Goal: Task Accomplishment & Management: Use online tool/utility

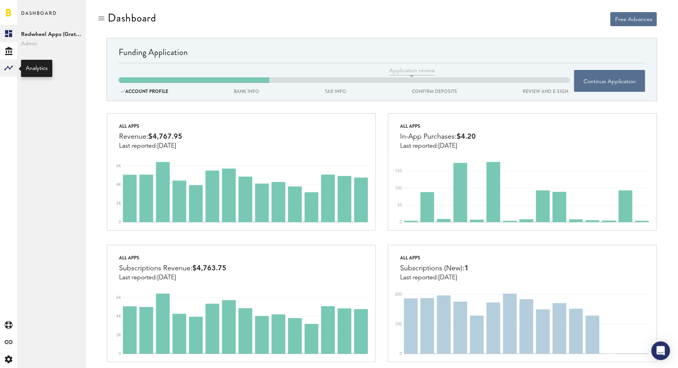
click at [2, 73] on div at bounding box center [8, 67] width 17 height 17
click at [7, 35] on icon at bounding box center [8, 33] width 7 height 7
click at [5, 64] on rect at bounding box center [8, 67] width 9 height 9
click at [46, 30] on link "Monetization" at bounding box center [51, 33] width 69 height 17
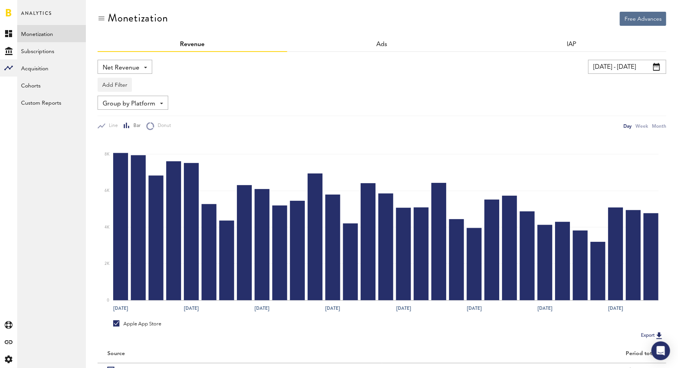
click at [658, 66] on span at bounding box center [656, 67] width 7 height 8
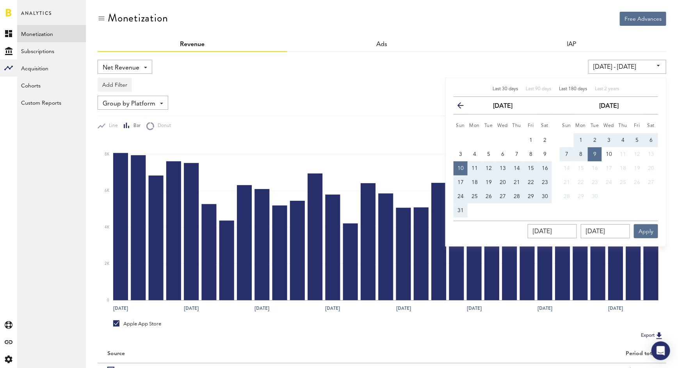
click at [573, 87] on span "Last 180 days" at bounding box center [573, 89] width 28 height 5
type input "[DATE] - [DATE]"
type input "[DATE]"
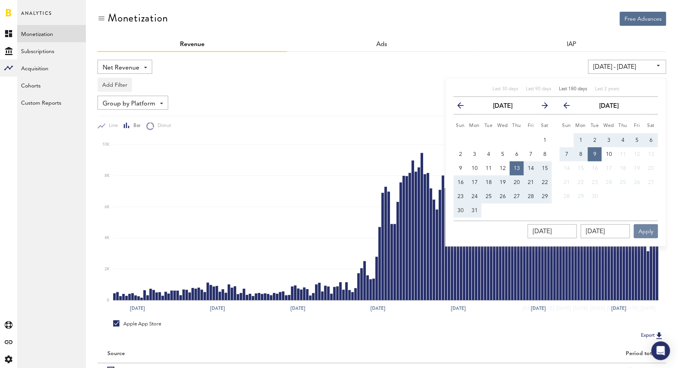
click at [647, 230] on button "Apply" at bounding box center [646, 231] width 24 height 14
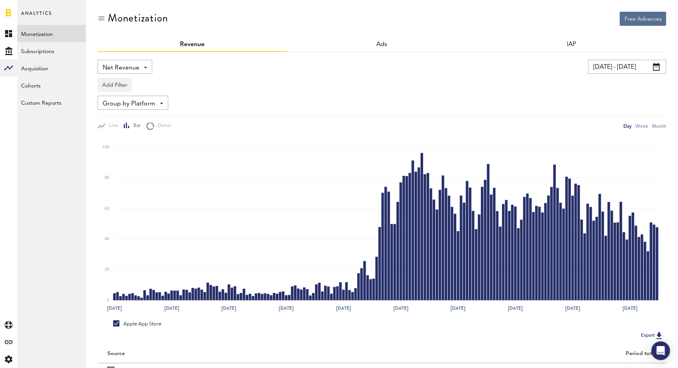
click at [659, 335] on img at bounding box center [659, 335] width 9 height 9
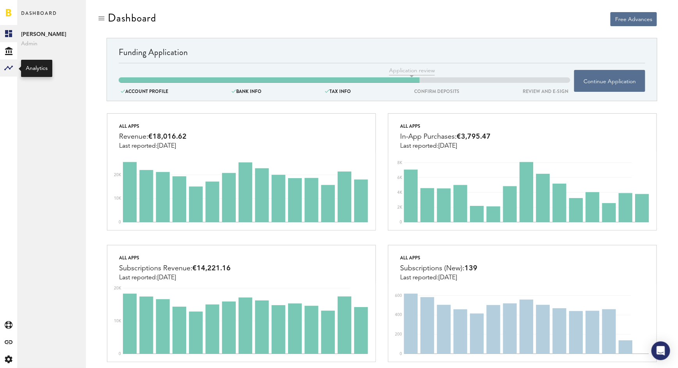
click at [11, 67] on rect at bounding box center [8, 67] width 9 height 9
click at [233, 77] on div at bounding box center [269, 79] width 301 height 5
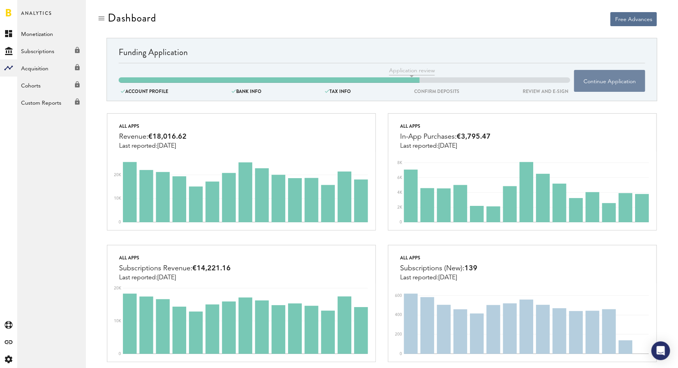
click at [604, 84] on button "Continue Application" at bounding box center [609, 81] width 71 height 22
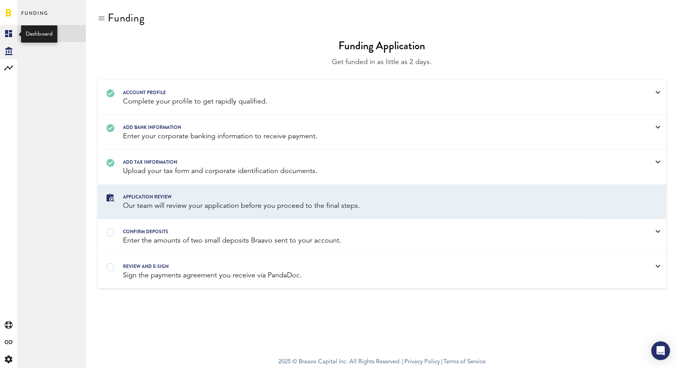
click at [9, 30] on icon at bounding box center [8, 33] width 7 height 7
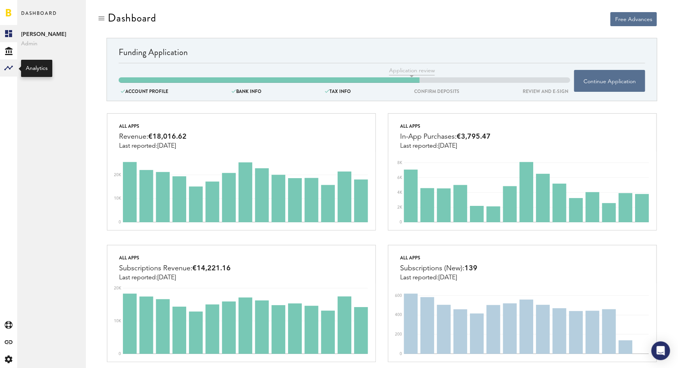
click at [8, 69] on rect at bounding box center [8, 67] width 9 height 9
click at [34, 34] on link "Monetization" at bounding box center [51, 33] width 69 height 17
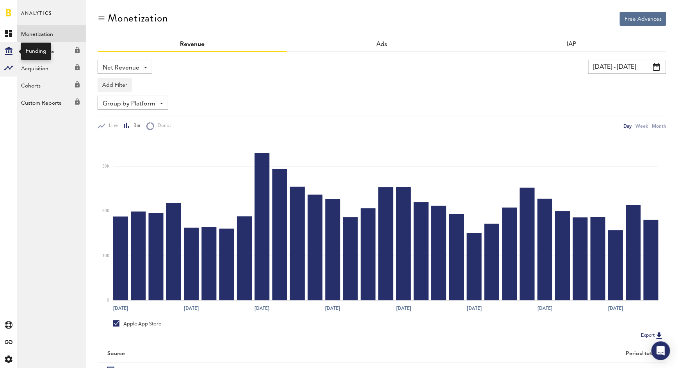
click at [6, 50] on icon "Created with Sketch." at bounding box center [8, 51] width 7 height 8
click at [63, 32] on link "Overview" at bounding box center [51, 33] width 69 height 17
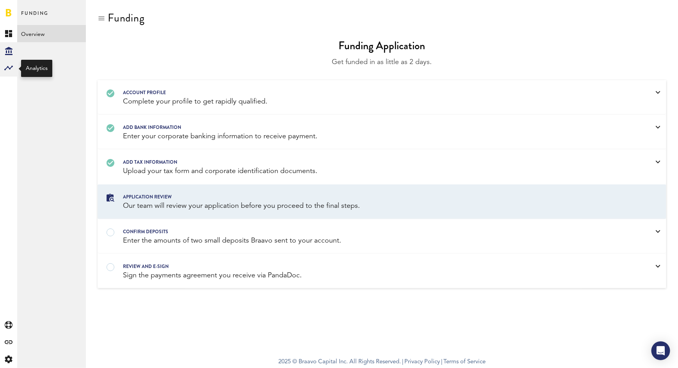
click at [7, 67] on rect at bounding box center [8, 67] width 9 height 9
click at [50, 32] on link "Monetization" at bounding box center [51, 33] width 69 height 17
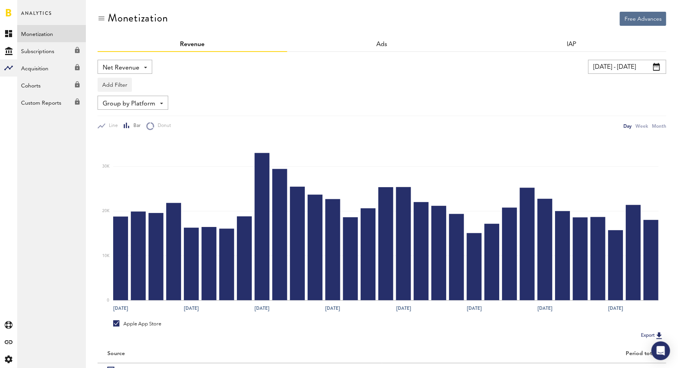
click at [658, 64] on span at bounding box center [656, 67] width 7 height 8
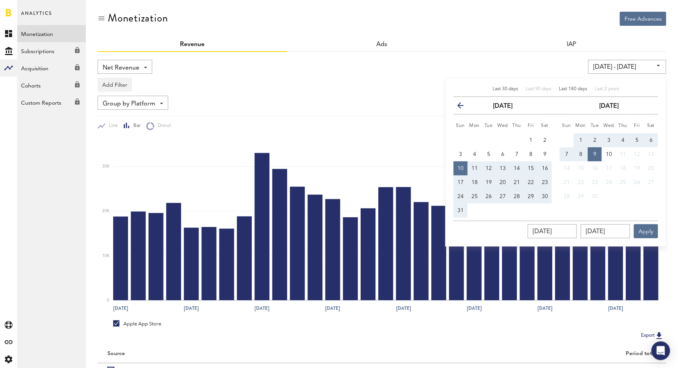
click at [572, 88] on span "Last 180 days" at bounding box center [573, 89] width 28 height 5
type input "[DATE] - [DATE]"
type input "[DATE]"
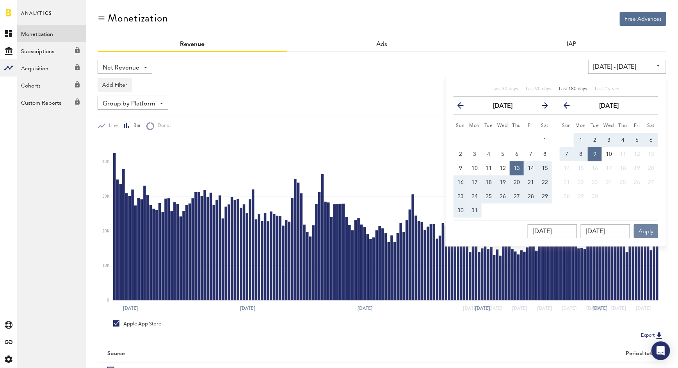
click at [647, 231] on button "Apply" at bounding box center [646, 231] width 24 height 14
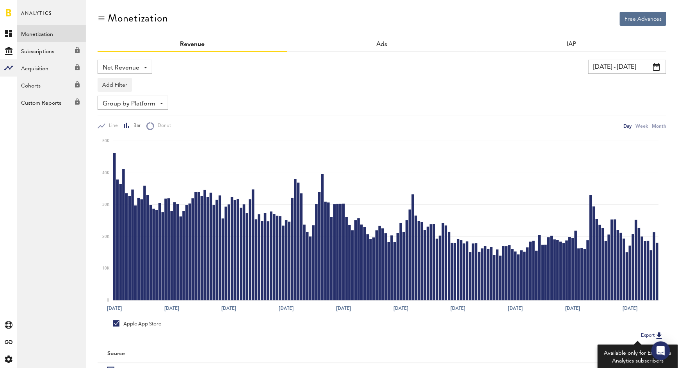
click at [650, 334] on button "Export" at bounding box center [653, 335] width 28 height 10
click at [647, 337] on button "Export" at bounding box center [653, 335] width 28 height 10
click at [647, 332] on button "Export" at bounding box center [653, 335] width 28 height 10
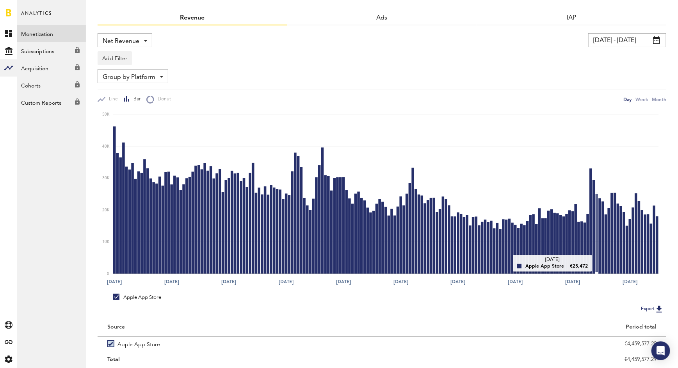
scroll to position [52, 0]
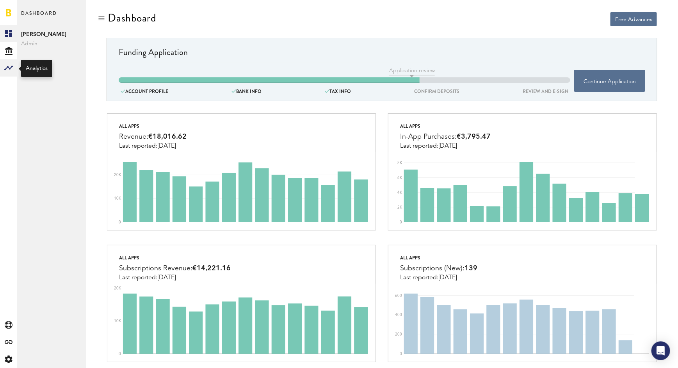
click at [12, 68] on rect at bounding box center [8, 67] width 9 height 9
click at [37, 33] on link "Monetization" at bounding box center [51, 33] width 69 height 17
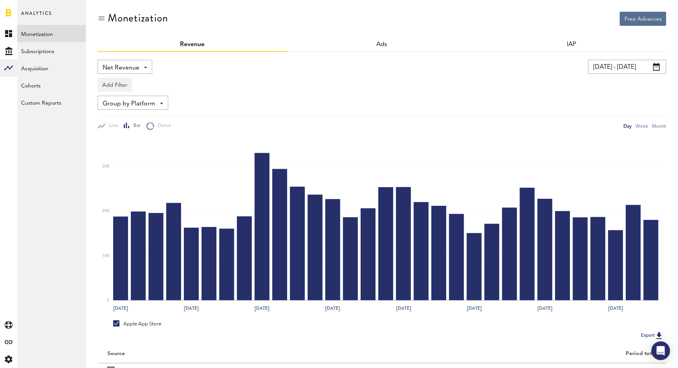
click at [657, 64] on span at bounding box center [656, 67] width 7 height 8
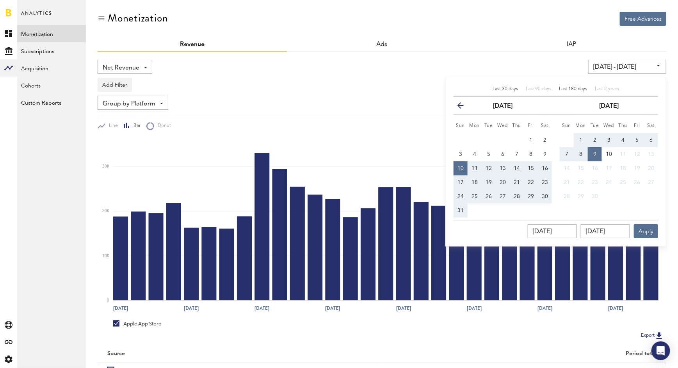
click at [579, 90] on span "Last 180 days" at bounding box center [573, 89] width 28 height 5
type input "[DATE] - [DATE]"
type input "[DATE]"
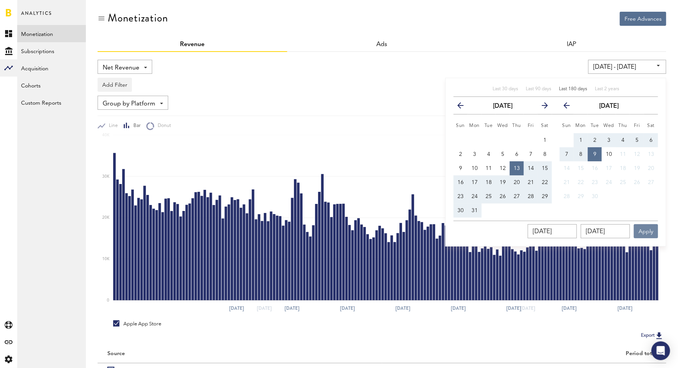
click at [644, 232] on button "Apply" at bounding box center [646, 231] width 24 height 14
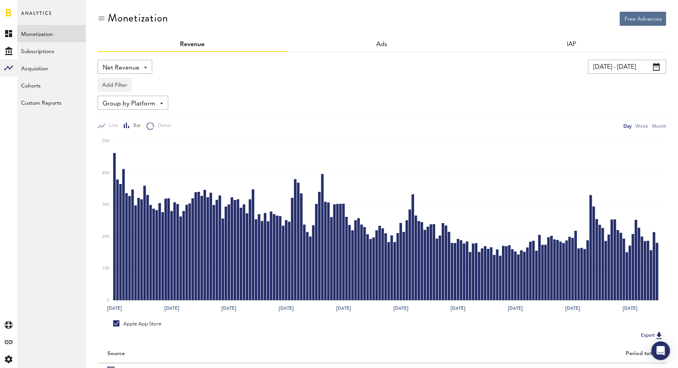
click at [656, 334] on img at bounding box center [659, 335] width 9 height 9
